Goal: Task Accomplishment & Management: Manage account settings

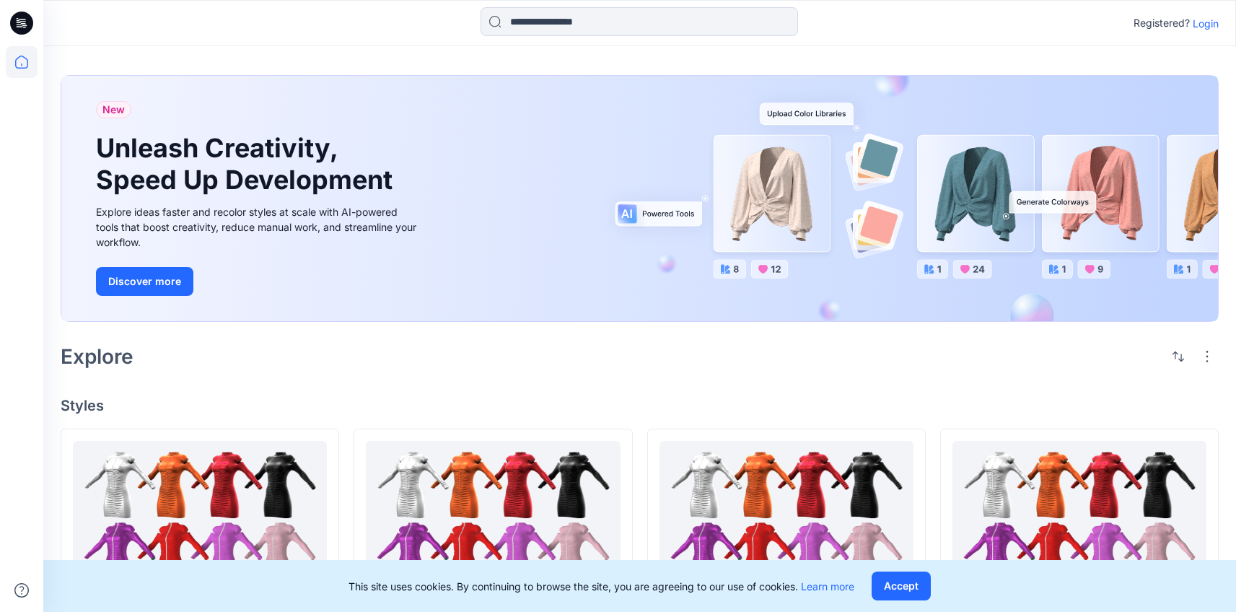
click at [1205, 30] on p "Login" at bounding box center [1206, 23] width 26 height 15
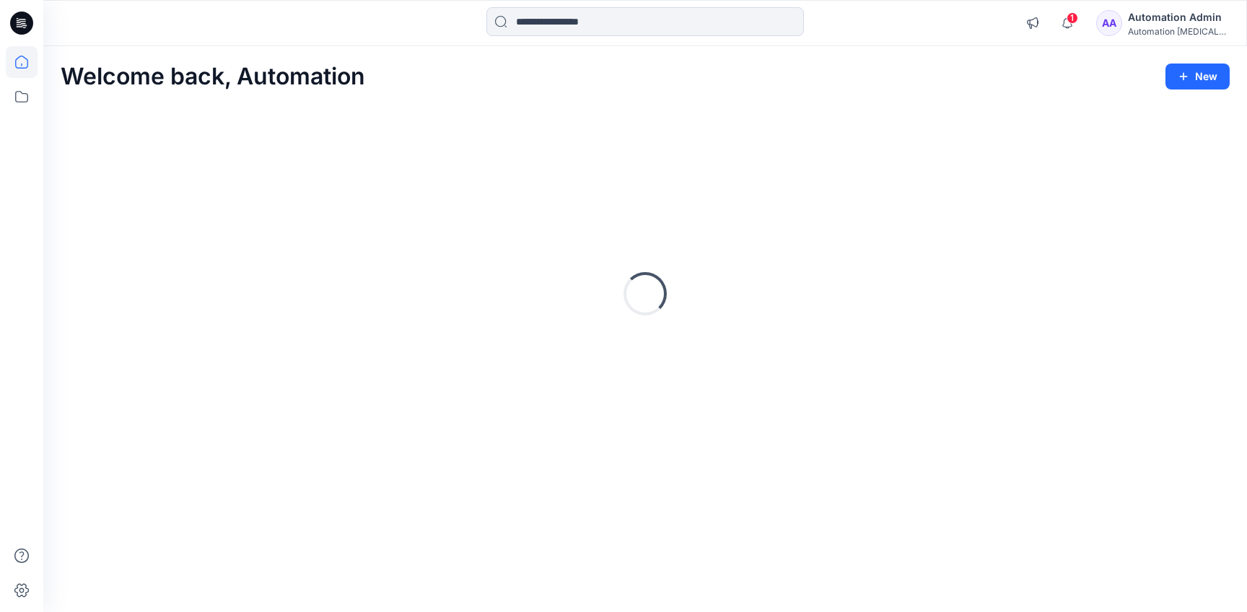
click at [1176, 15] on div "Automation Admin" at bounding box center [1178, 17] width 101 height 17
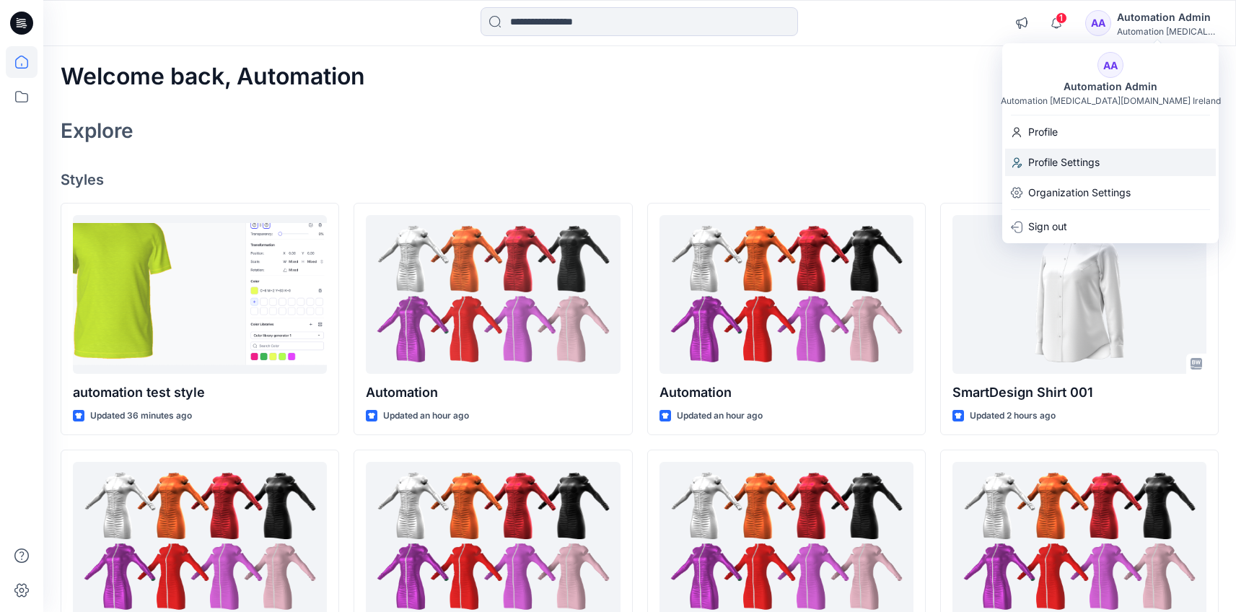
click at [1111, 154] on div "Profile Settings" at bounding box center [1110, 162] width 211 height 27
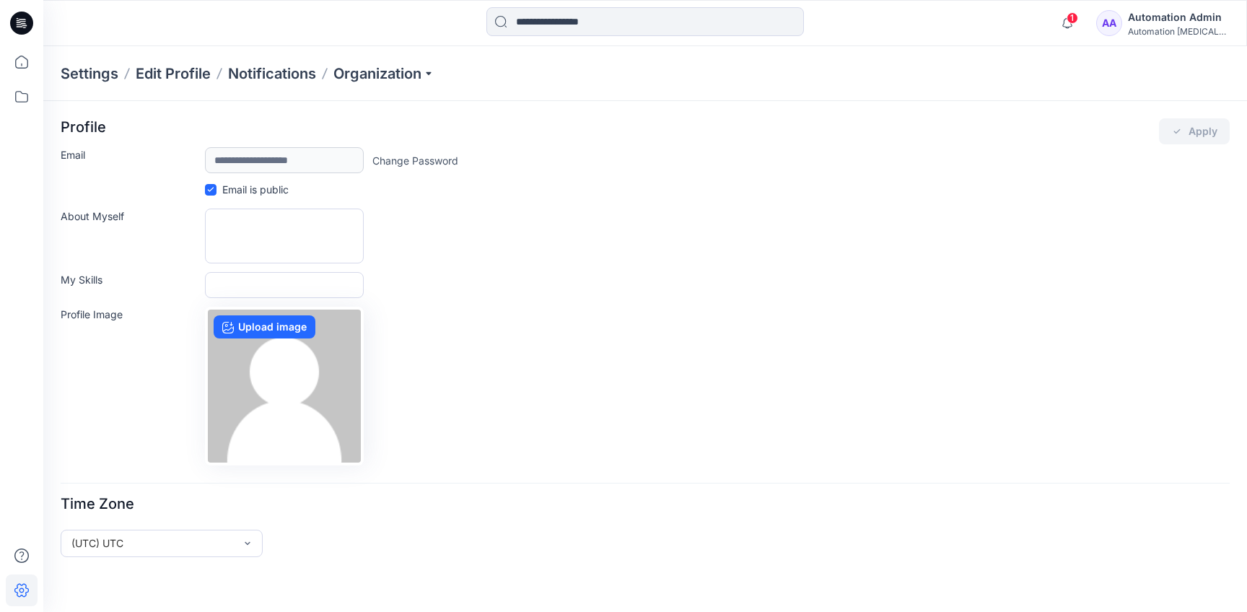
click at [1152, 20] on div "Automation Admin" at bounding box center [1178, 17] width 101 height 17
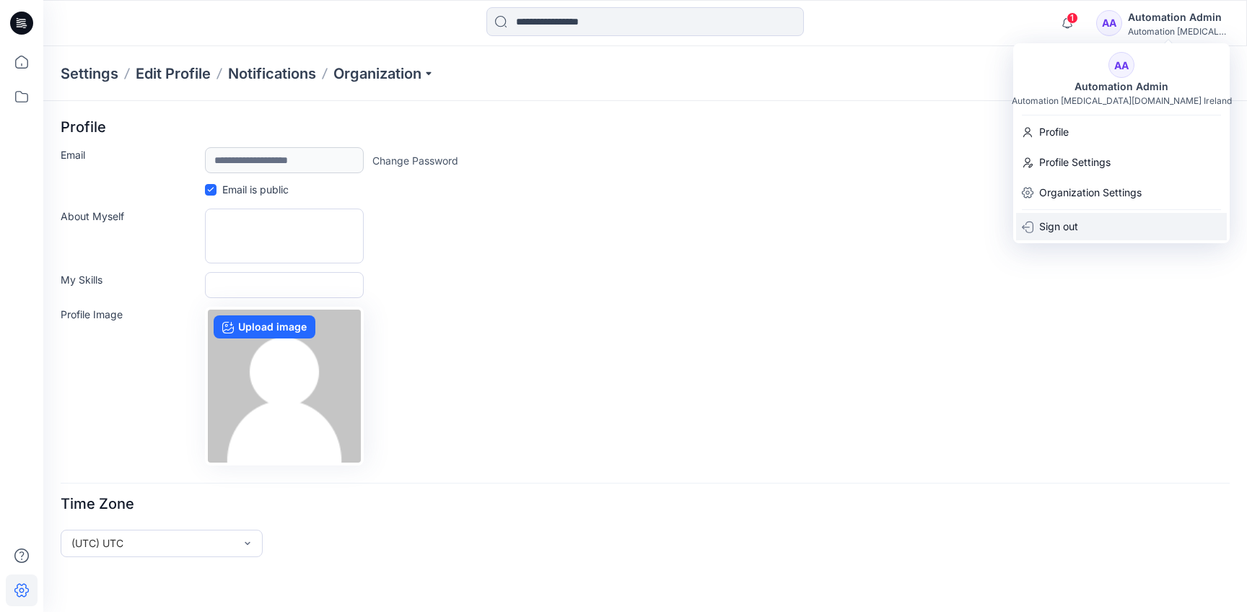
click at [1117, 220] on div "Sign out" at bounding box center [1121, 226] width 211 height 27
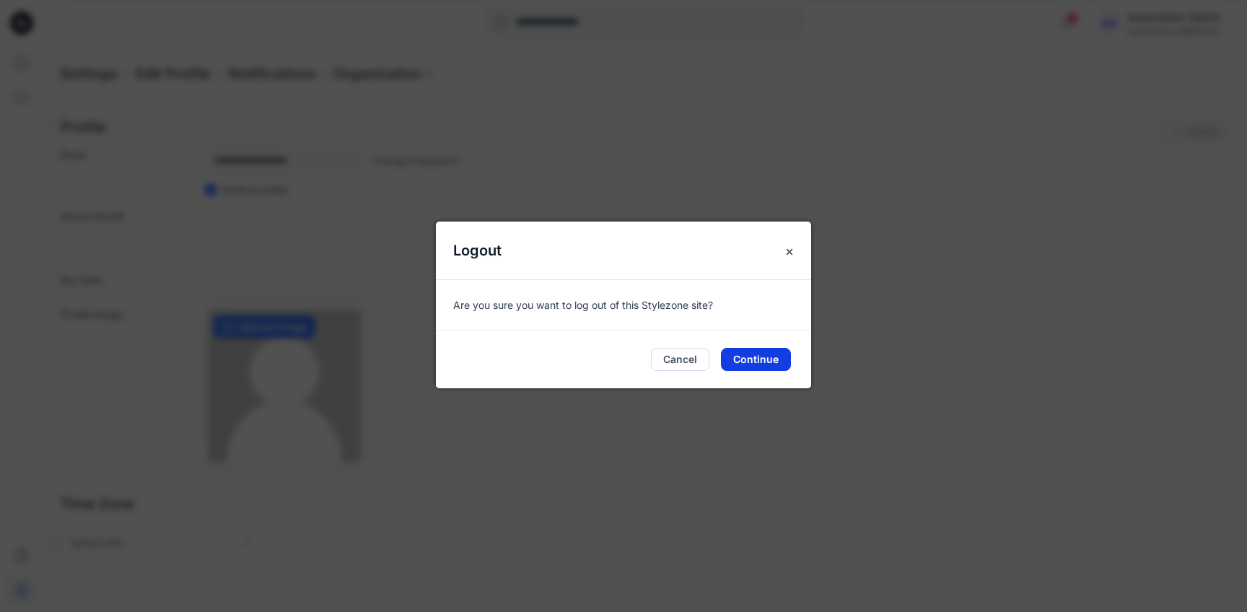
click at [763, 364] on button "Continue" at bounding box center [756, 359] width 70 height 23
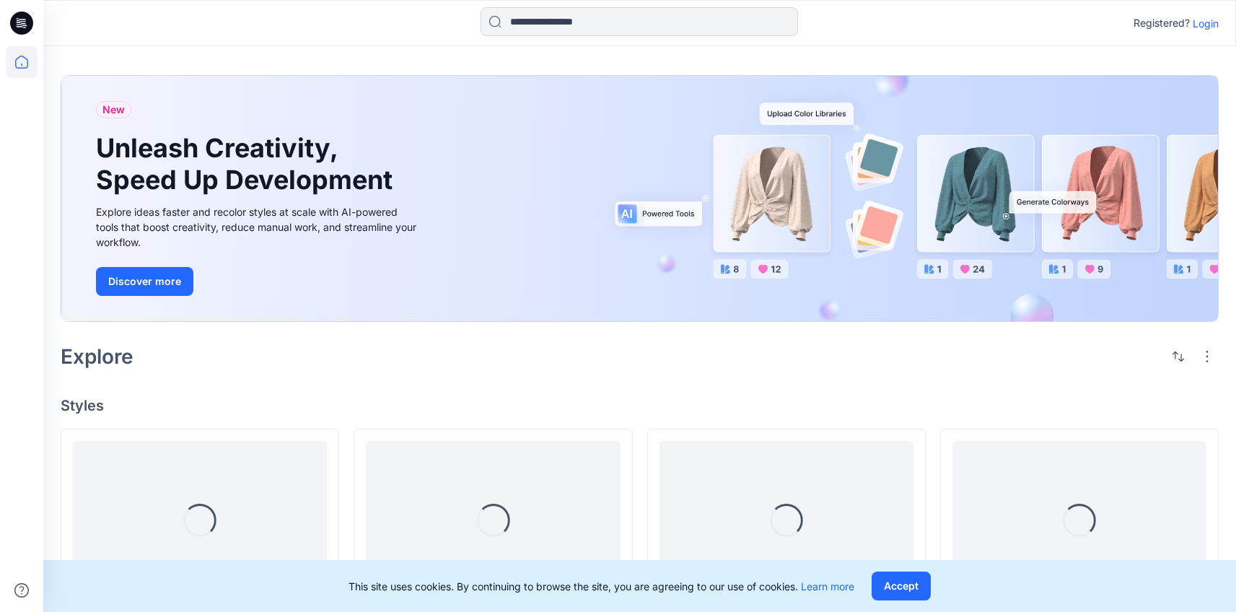
click at [1207, 23] on p "Login" at bounding box center [1206, 23] width 26 height 15
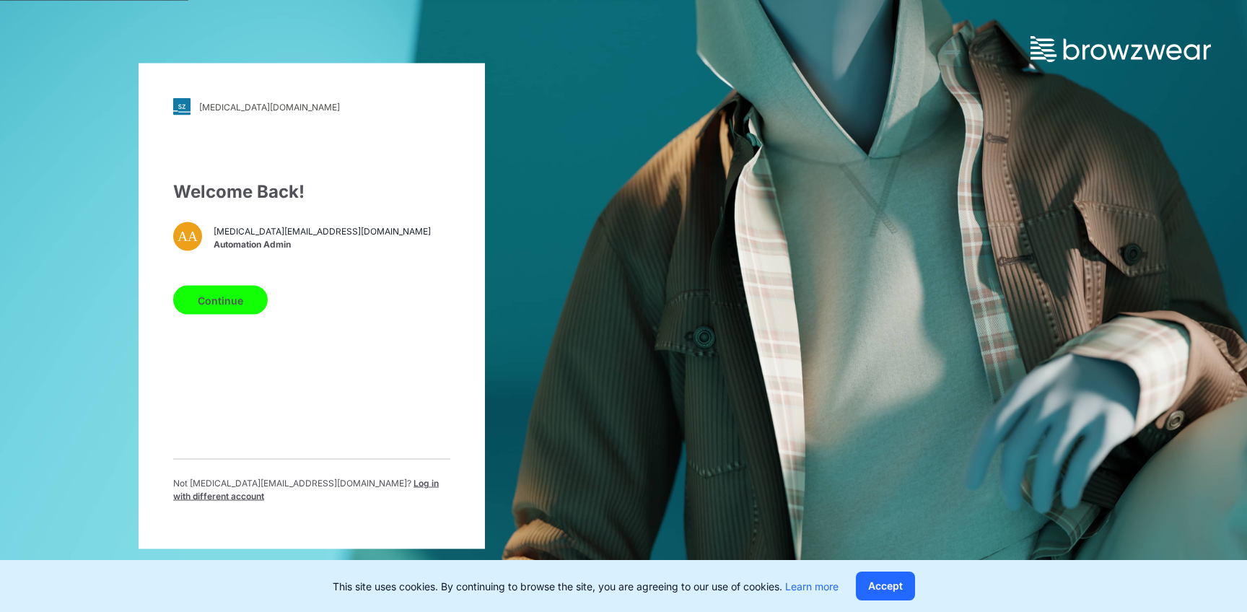
click at [377, 489] on span "Log in with different account" at bounding box center [306, 490] width 266 height 24
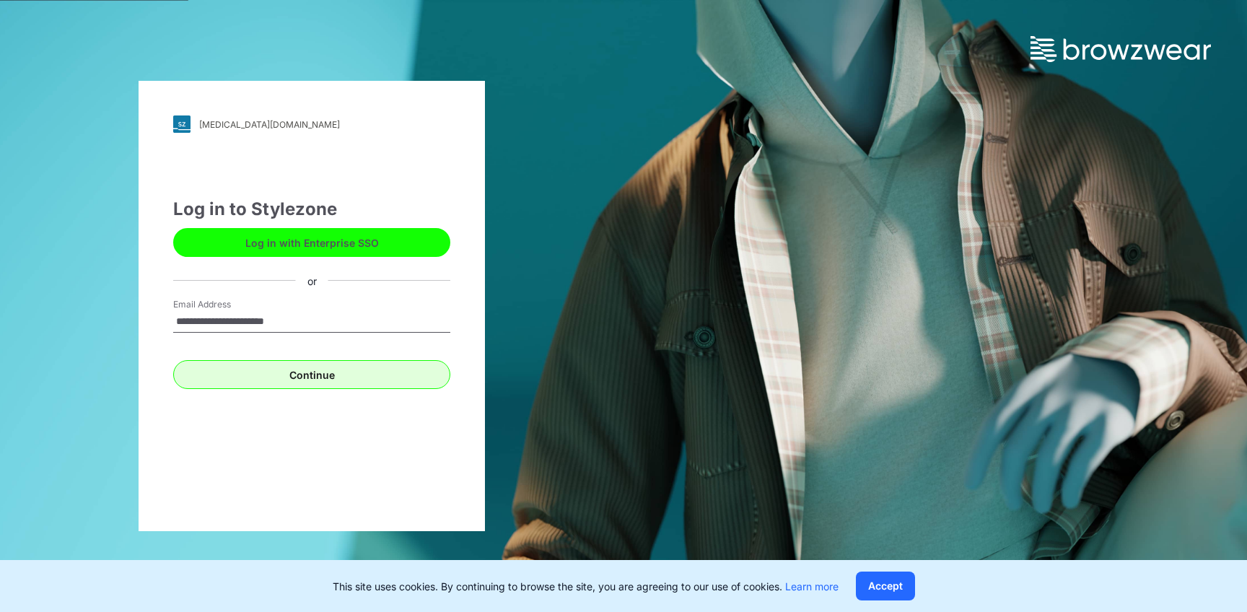
type input "**********"
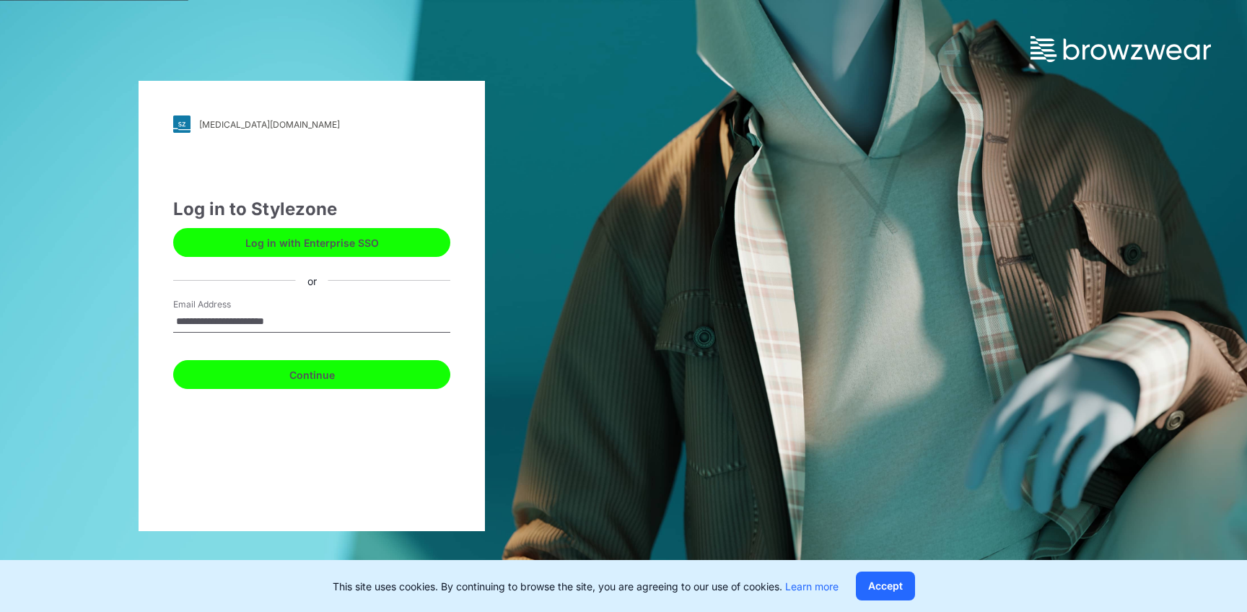
click at [307, 375] on button "Continue" at bounding box center [311, 374] width 277 height 29
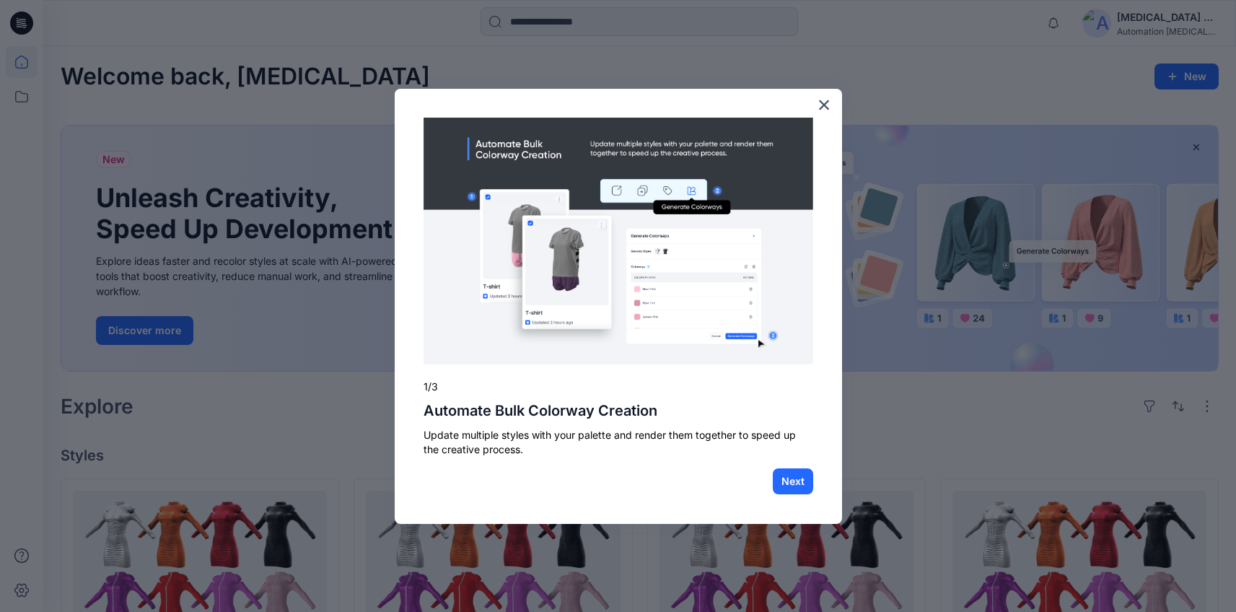
scroll to position [511, 0]
